Goal: Information Seeking & Learning: Learn about a topic

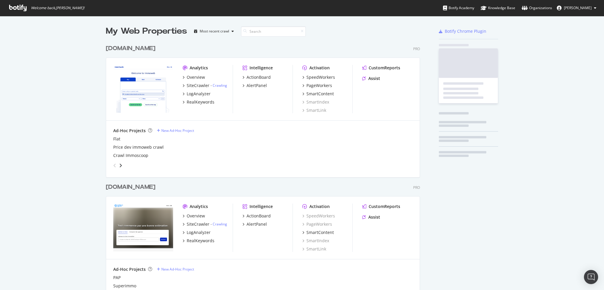
scroll to position [1666, 314]
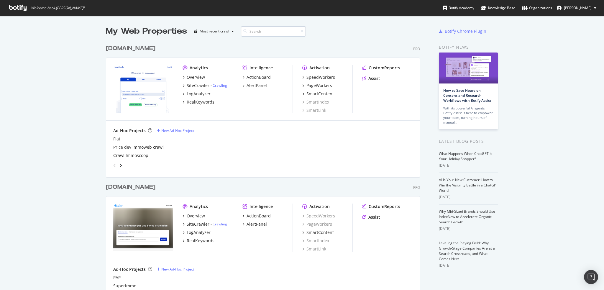
click at [263, 30] on input at bounding box center [273, 31] width 65 height 10
type input "immowelt"
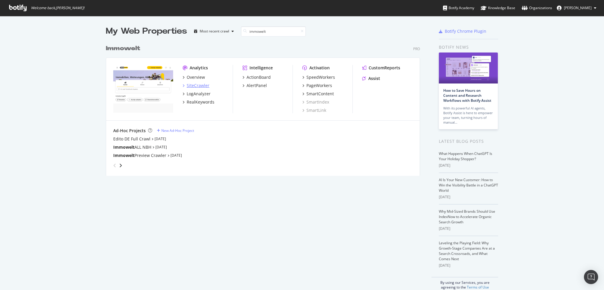
click at [195, 85] on div "SiteCrawler" at bounding box center [198, 86] width 23 height 6
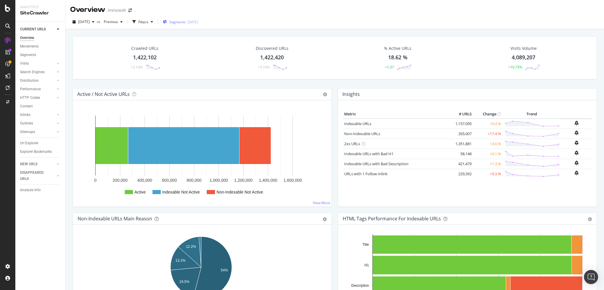
click at [195, 17] on button "Segments [DATE]" at bounding box center [180, 21] width 40 height 9
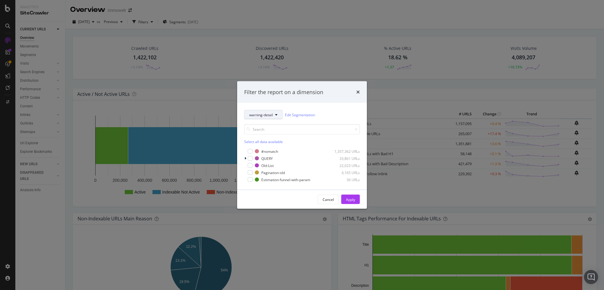
click at [276, 114] on icon "modal" at bounding box center [276, 115] width 2 height 4
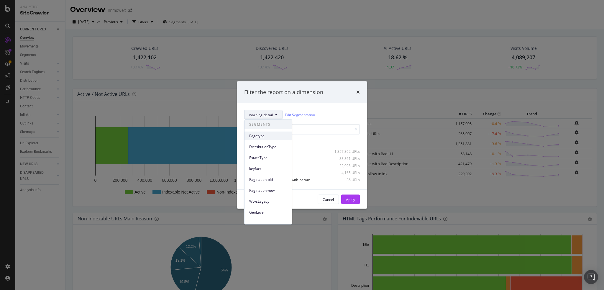
click at [261, 135] on span "Pagetype" at bounding box center [268, 135] width 38 height 5
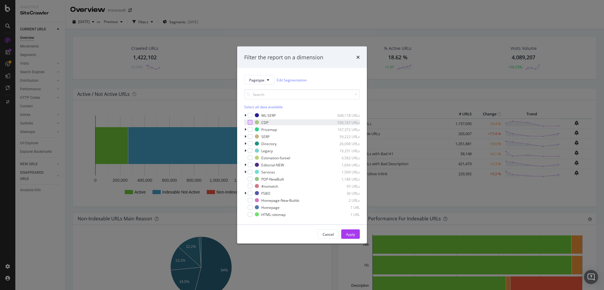
click at [250, 122] on div "modal" at bounding box center [250, 122] width 5 height 5
click at [347, 237] on div "Apply" at bounding box center [350, 234] width 9 height 9
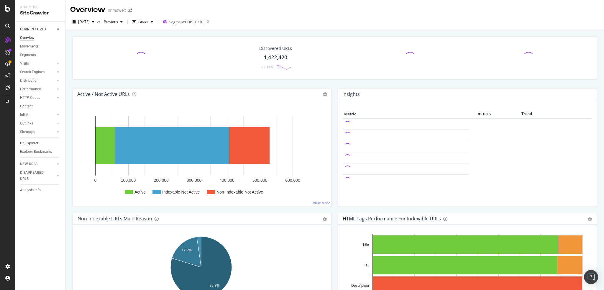
drag, startPoint x: 34, startPoint y: 145, endPoint x: 40, endPoint y: 141, distance: 7.4
click at [34, 145] on div "Url Explorer" at bounding box center [29, 143] width 18 height 6
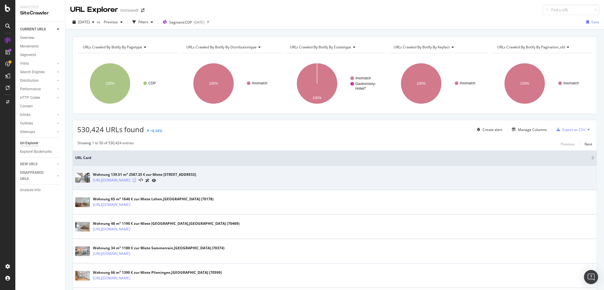
click at [136, 179] on icon at bounding box center [135, 180] width 4 height 4
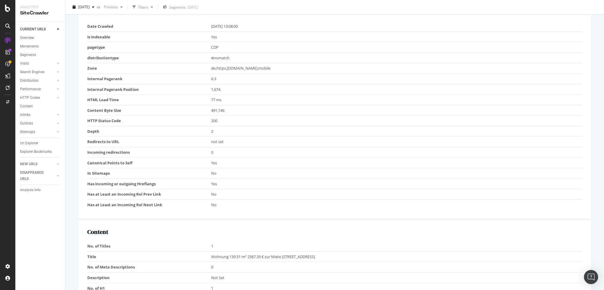
scroll to position [295, 0]
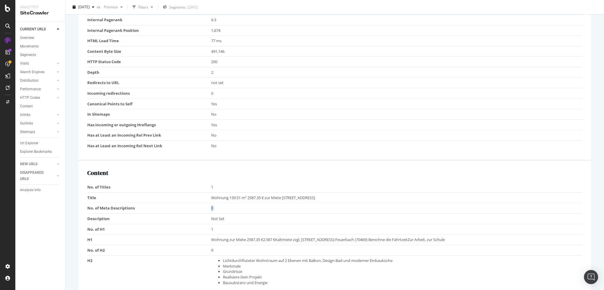
drag, startPoint x: 209, startPoint y: 206, endPoint x: 218, endPoint y: 208, distance: 9.1
click at [218, 208] on tr "No. of Meta Descriptions 0" at bounding box center [334, 208] width 495 height 11
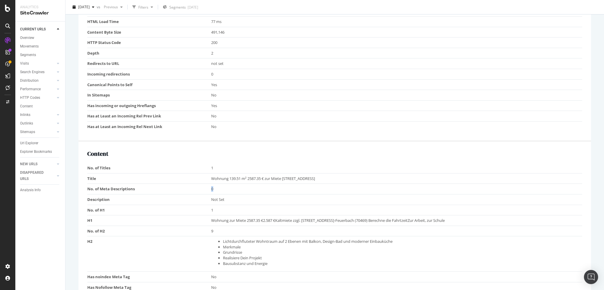
scroll to position [325, 0]
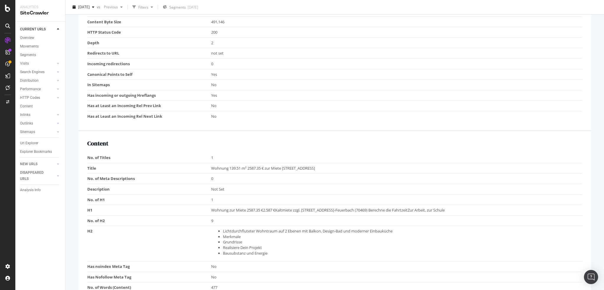
click at [213, 193] on td "Not Set" at bounding box center [396, 189] width 371 height 11
